Goal: Task Accomplishment & Management: Manage account settings

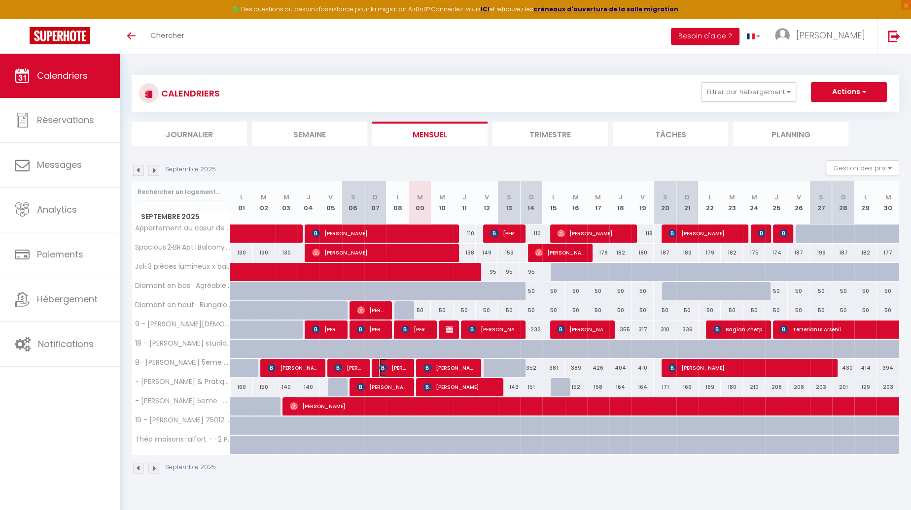
click at [397, 367] on span "[PERSON_NAME] Dr. Treiber" at bounding box center [394, 368] width 30 height 19
select select "OK"
select select "KO"
select select "0"
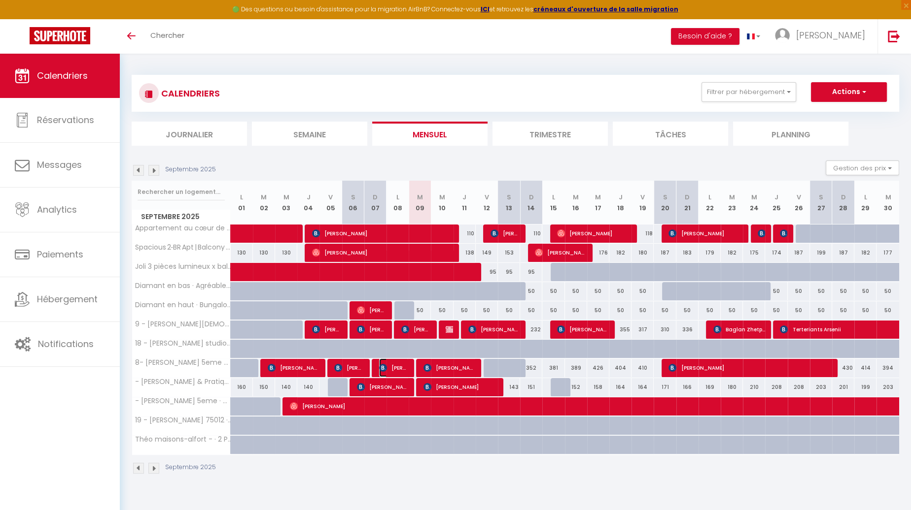
select select "1"
select select
select select "22501"
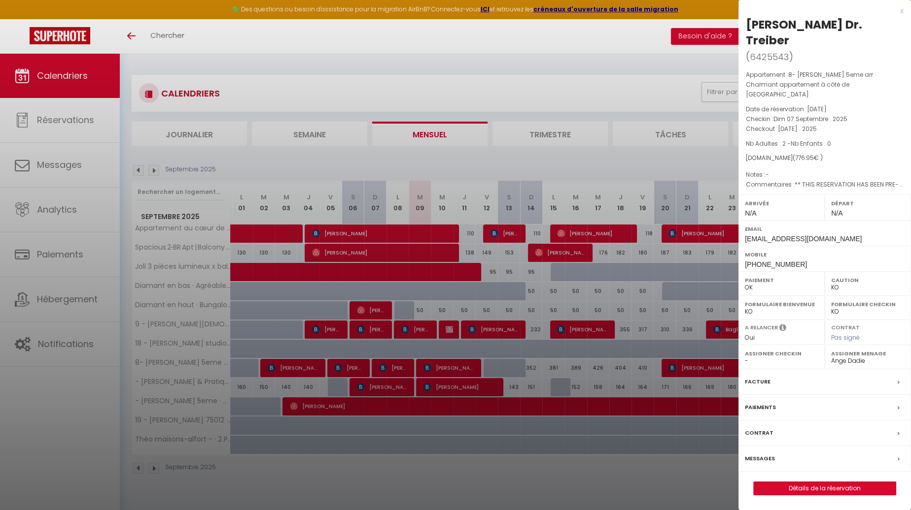
click at [417, 158] on div at bounding box center [455, 255] width 911 height 510
